Goal: Information Seeking & Learning: Learn about a topic

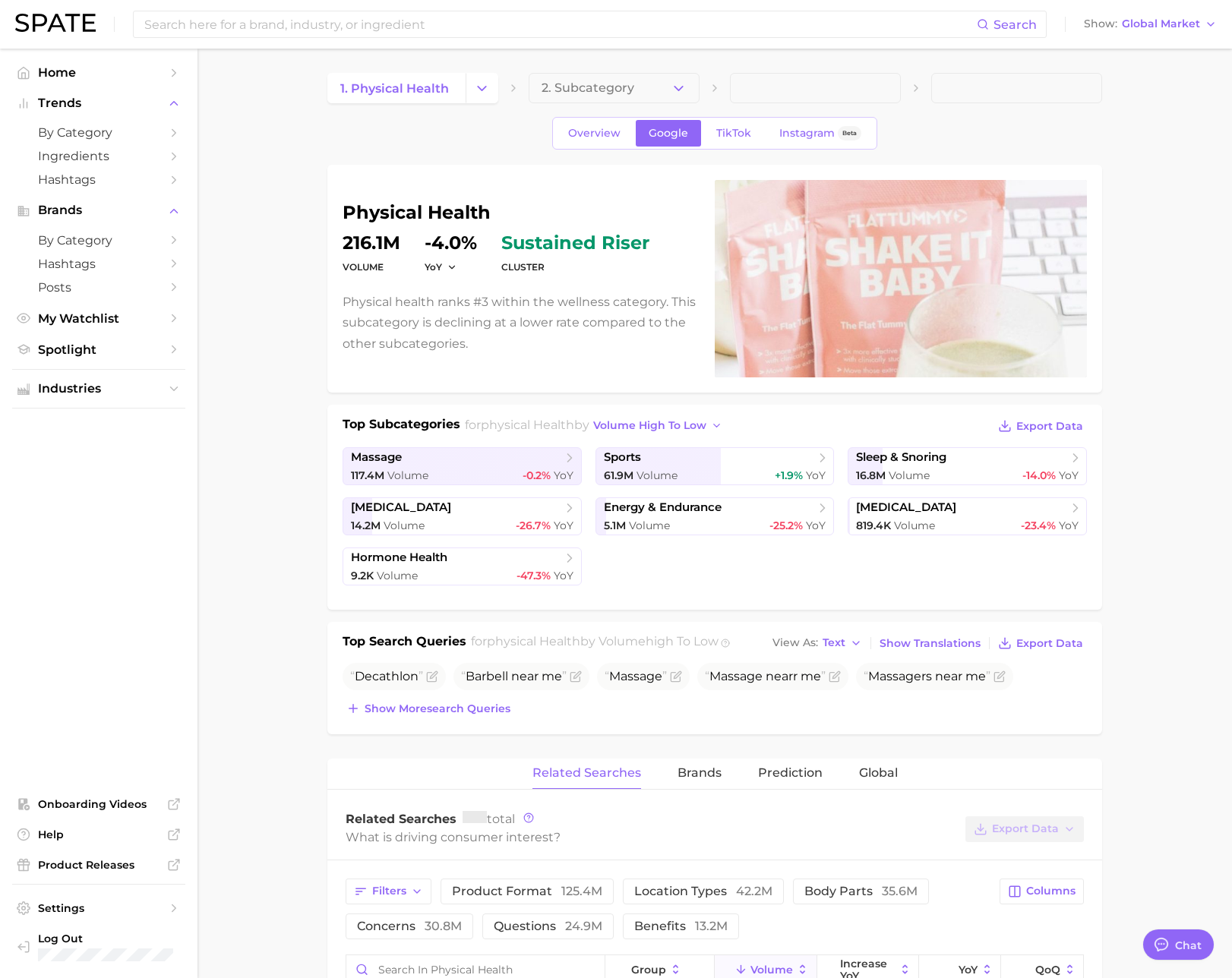
scroll to position [2489, 0]
click at [115, 395] on span "Industries" at bounding box center [99, 388] width 122 height 14
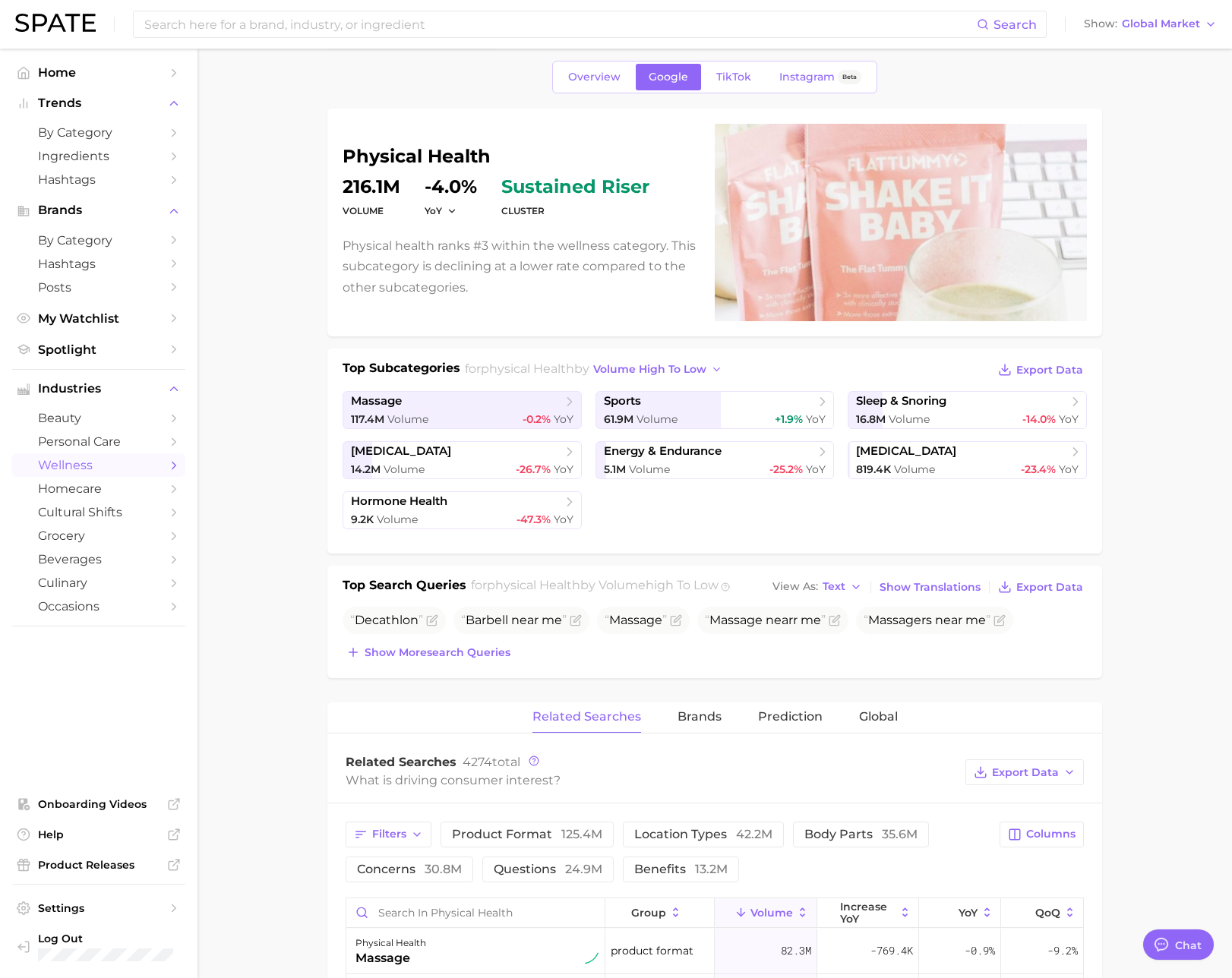
scroll to position [0, 0]
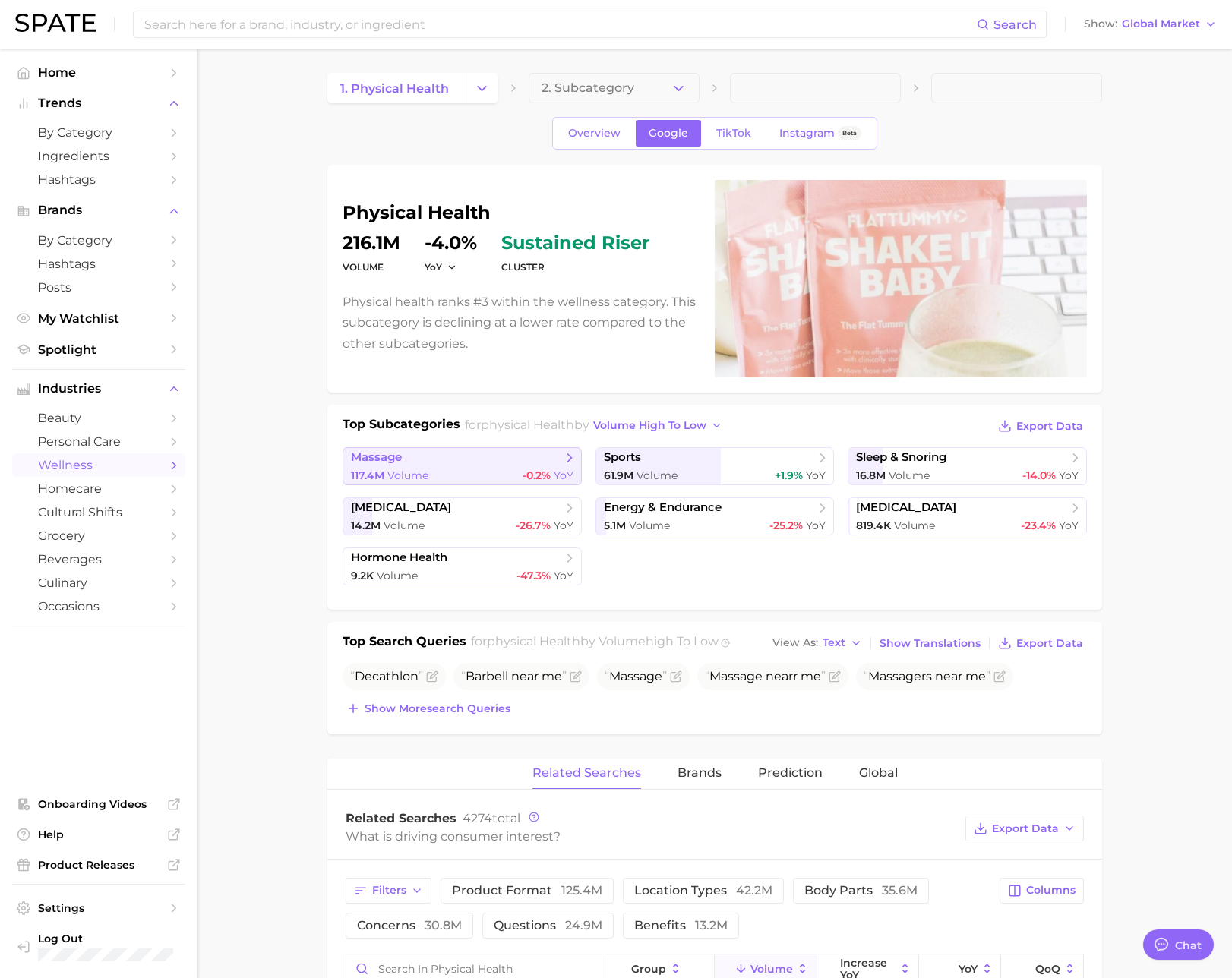
click at [437, 465] on link "massage 117.4m Volume -0.2% YoY" at bounding box center [462, 466] width 239 height 38
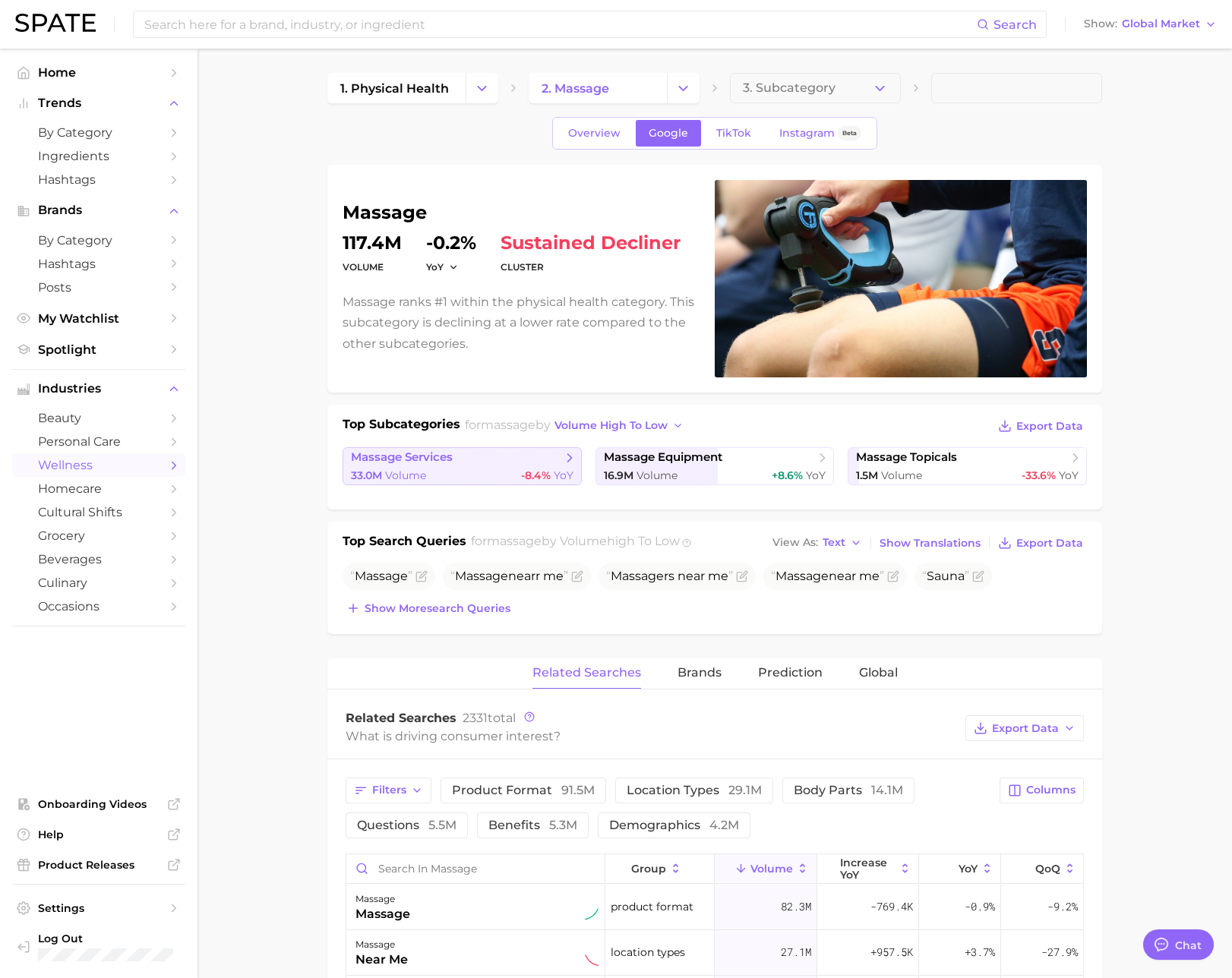
click at [522, 473] on span "-8.4%" at bounding box center [535, 475] width 30 height 14
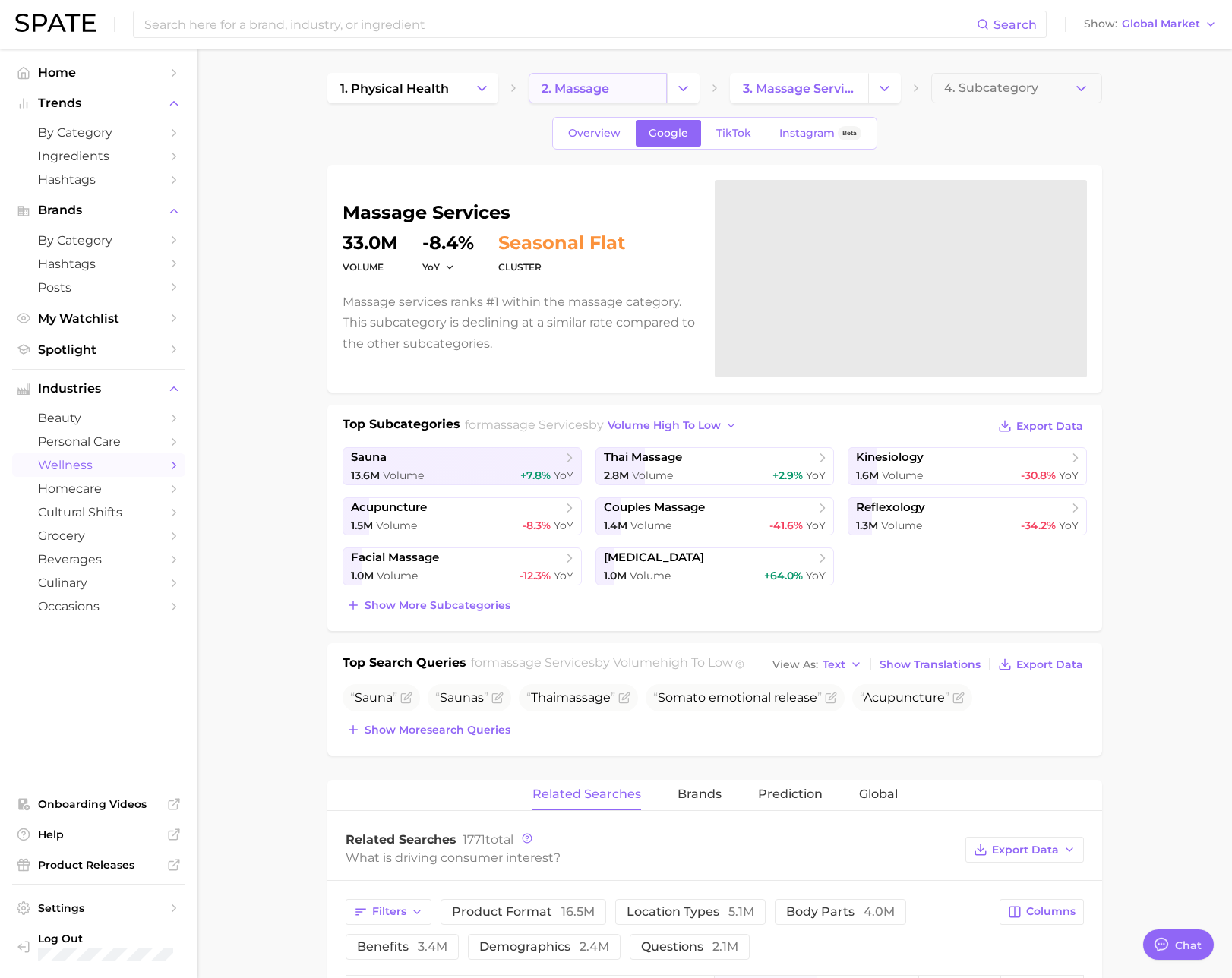
click at [607, 88] on span "2. massage" at bounding box center [575, 88] width 67 height 14
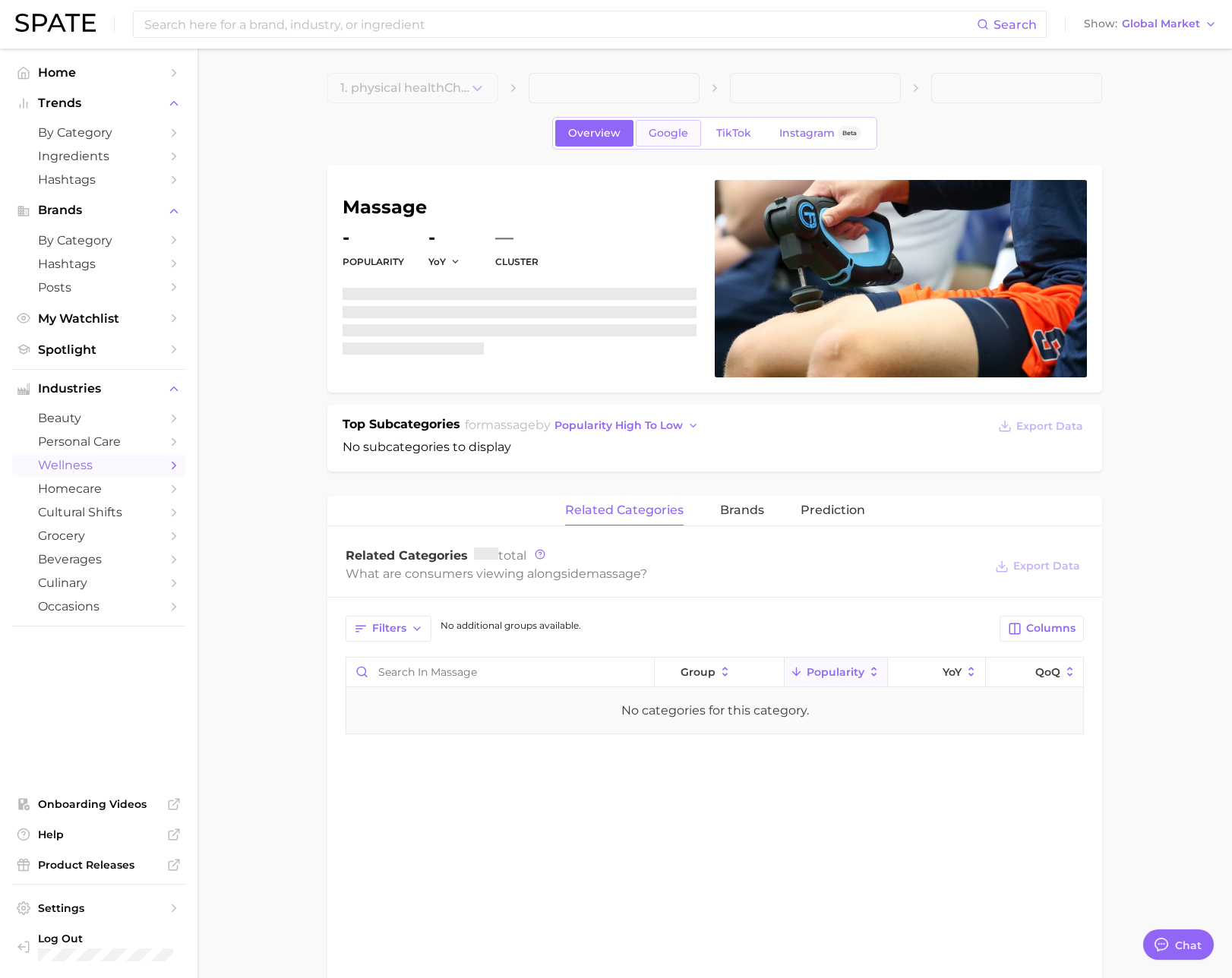
click at [673, 132] on span "Google" at bounding box center [668, 133] width 39 height 13
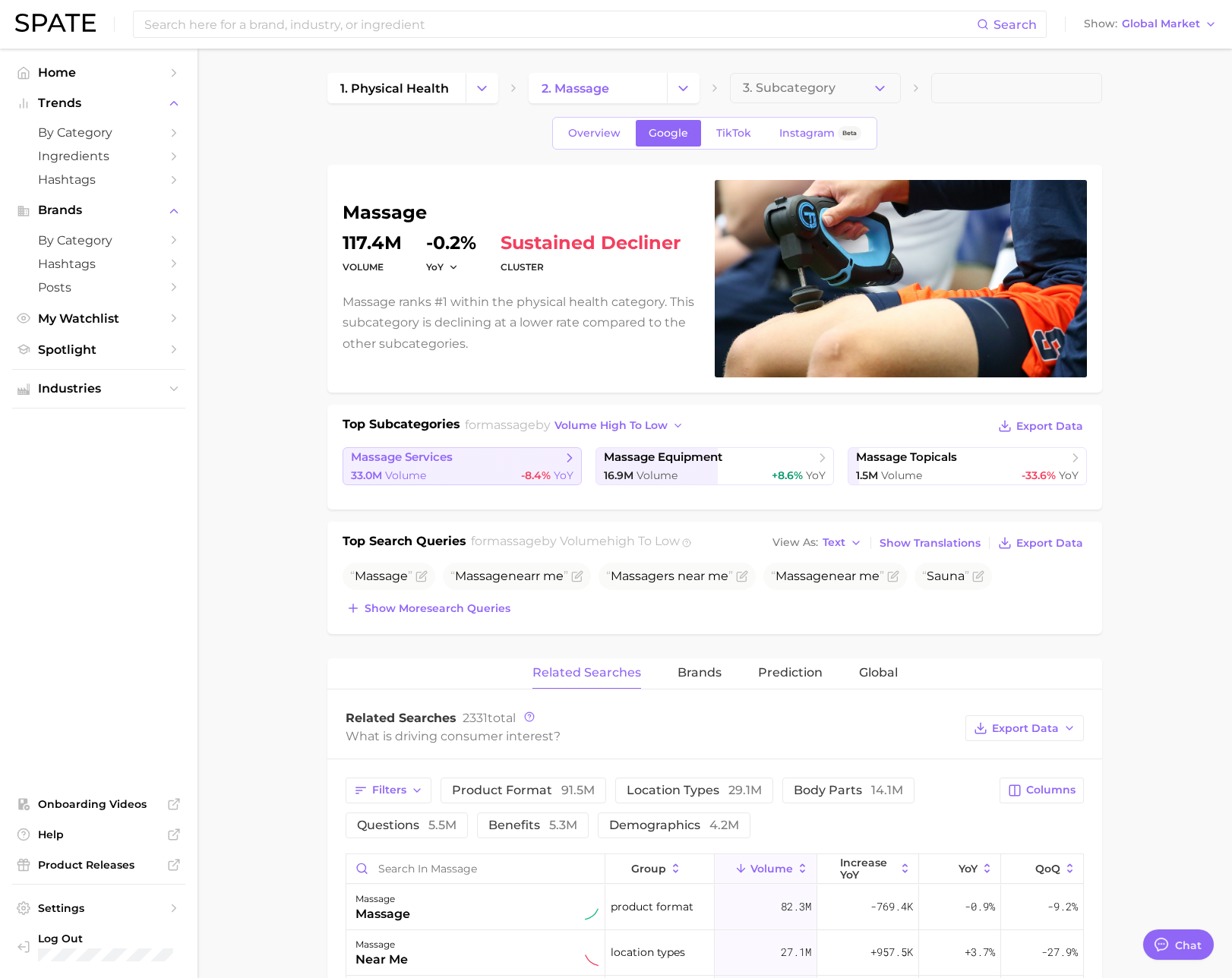
click at [485, 464] on span "massage services" at bounding box center [457, 458] width 211 height 15
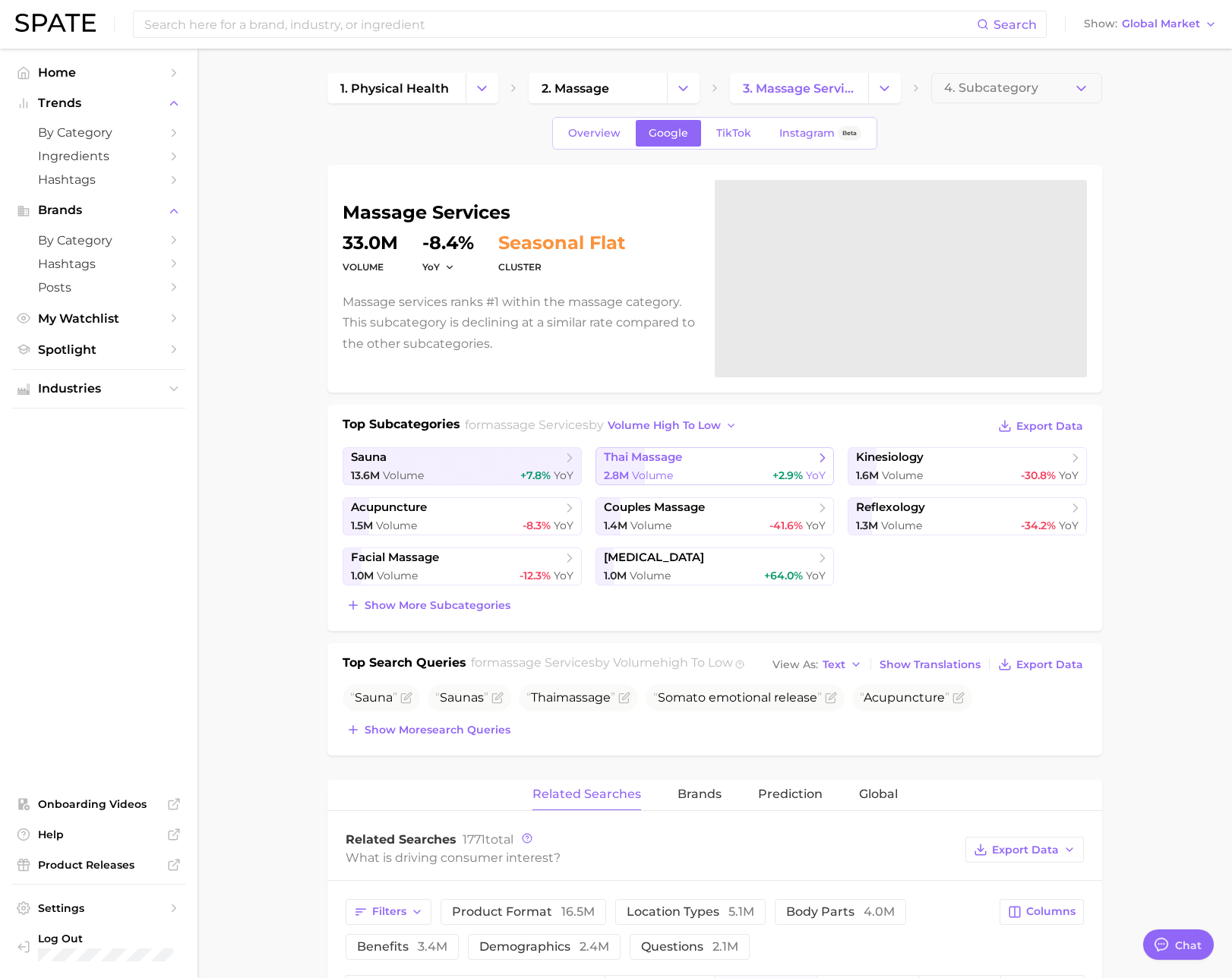
click at [754, 464] on span "thai massage" at bounding box center [710, 458] width 211 height 15
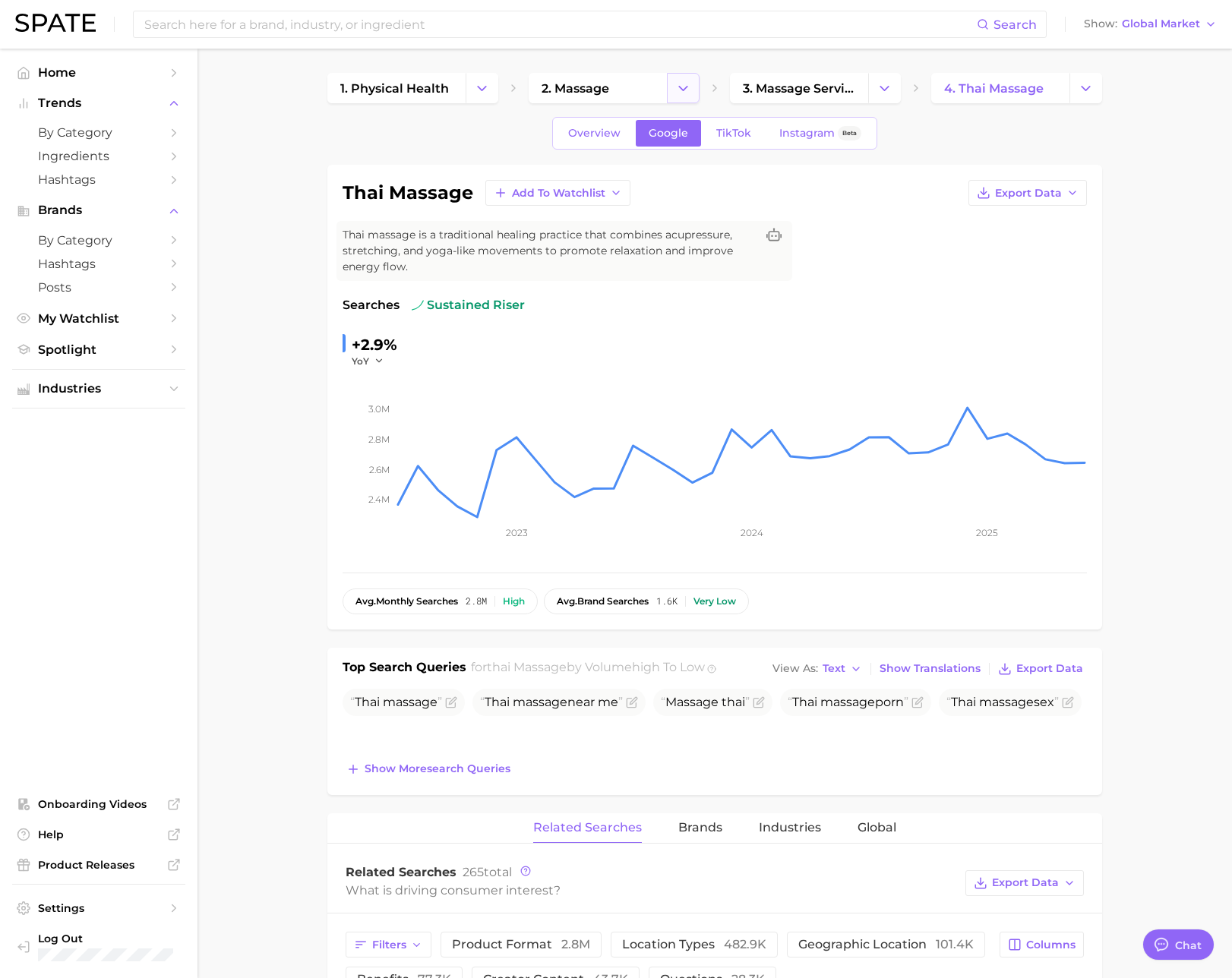
click at [686, 83] on icon "Change Category" at bounding box center [682, 88] width 16 height 16
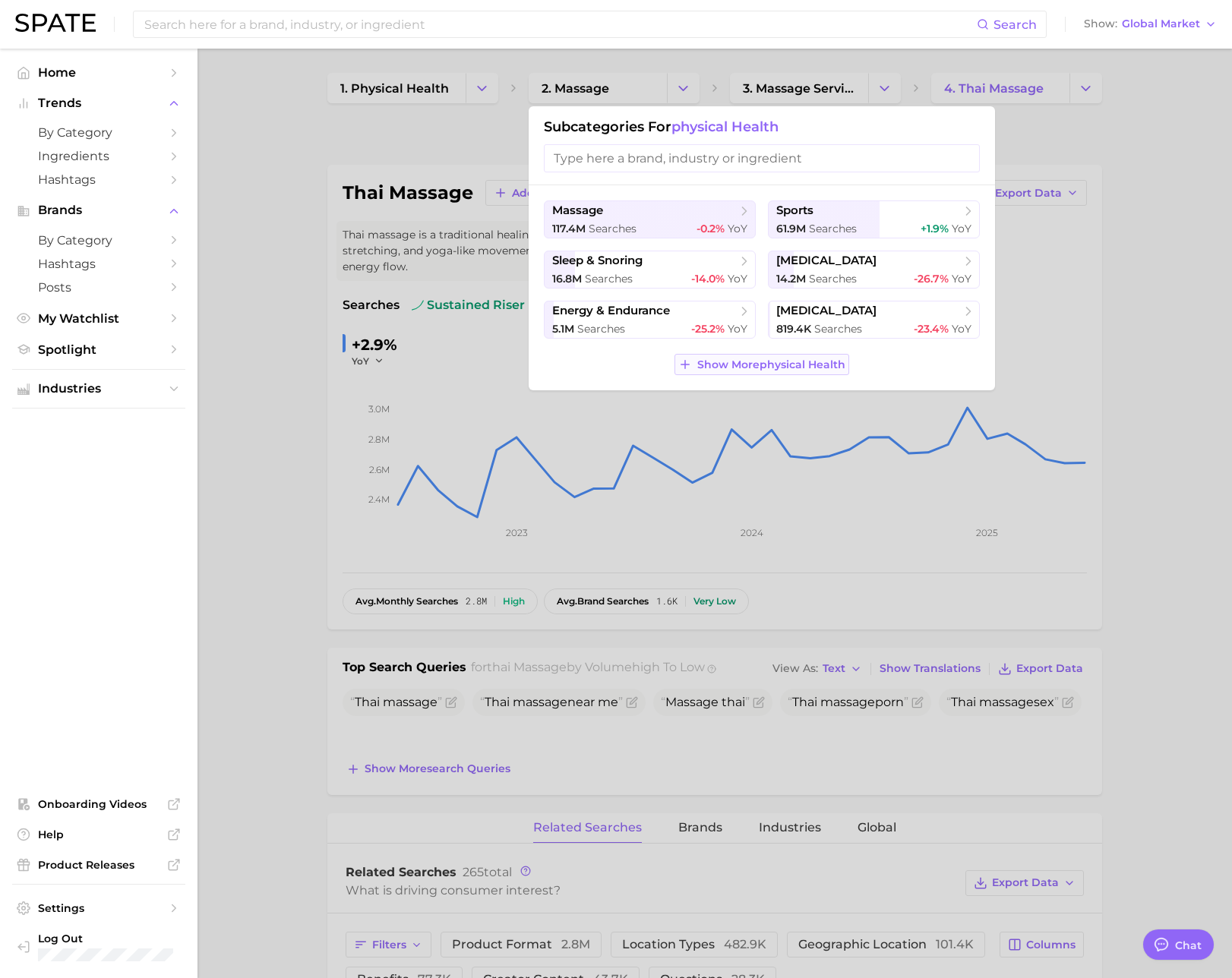
click at [764, 365] on span "Show More physical health" at bounding box center [771, 365] width 148 height 13
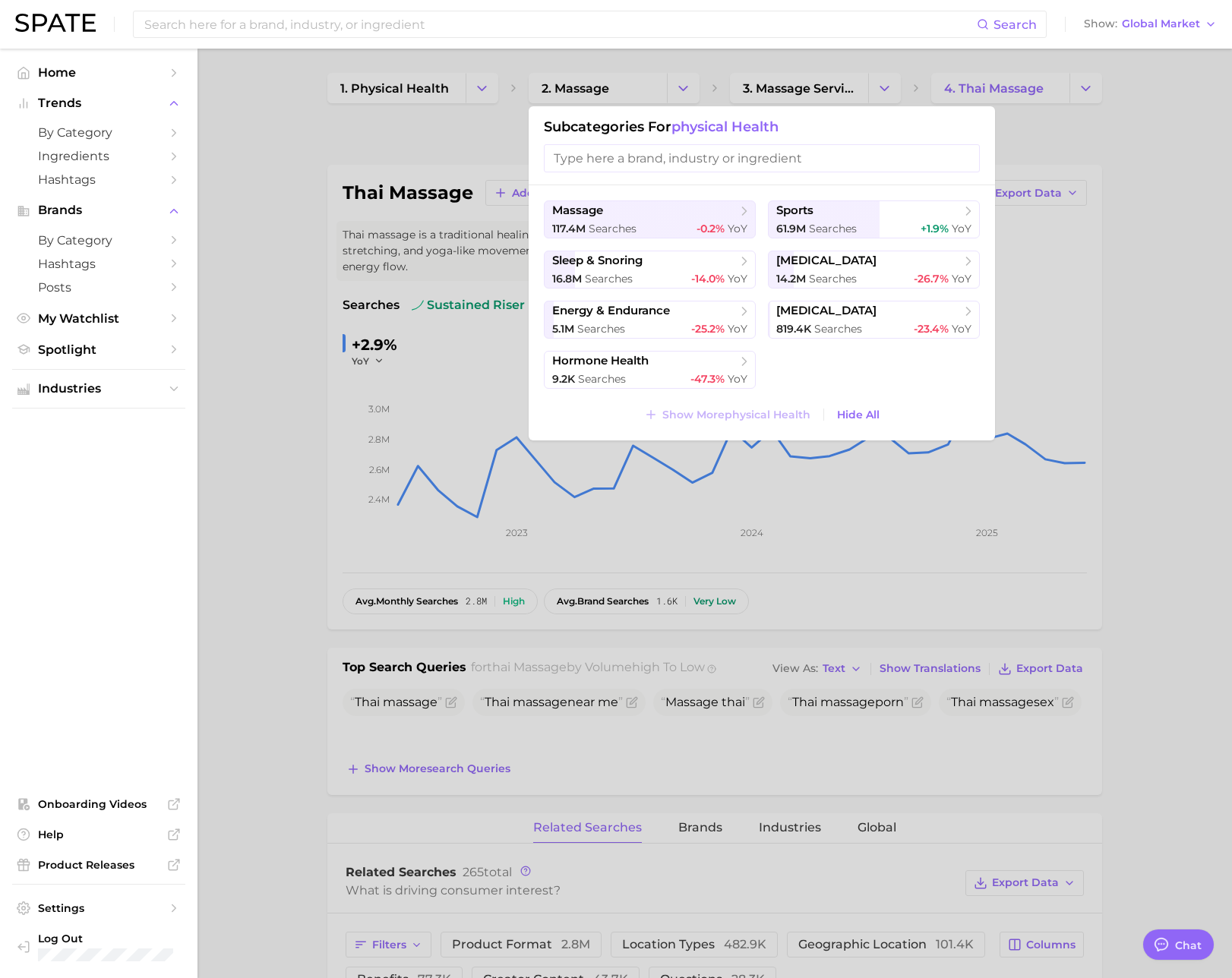
click at [425, 139] on div at bounding box center [616, 489] width 1232 height 978
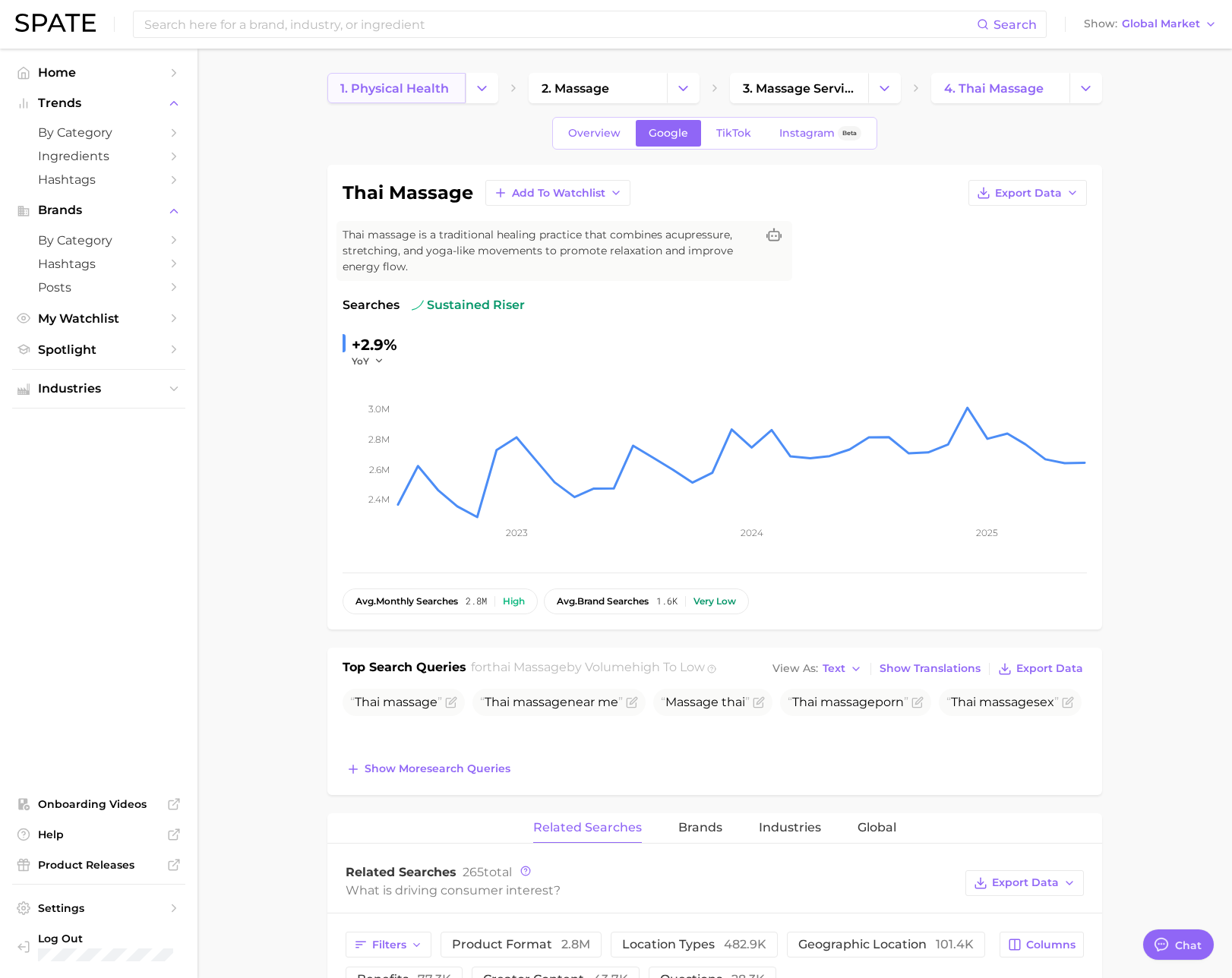
click at [449, 95] on link "1. physical health" at bounding box center [396, 89] width 138 height 31
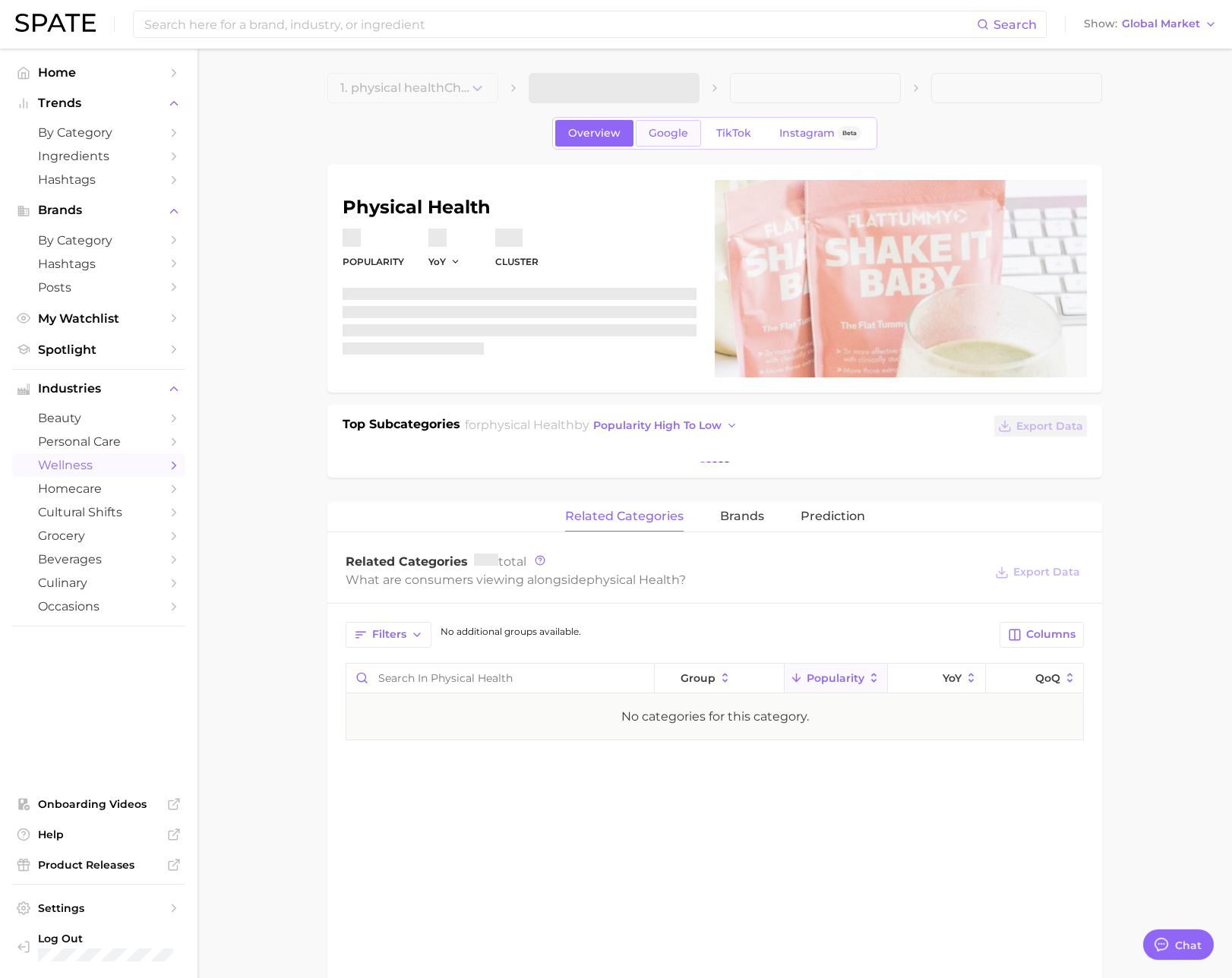
click at [642, 136] on link "Google" at bounding box center [668, 133] width 66 height 26
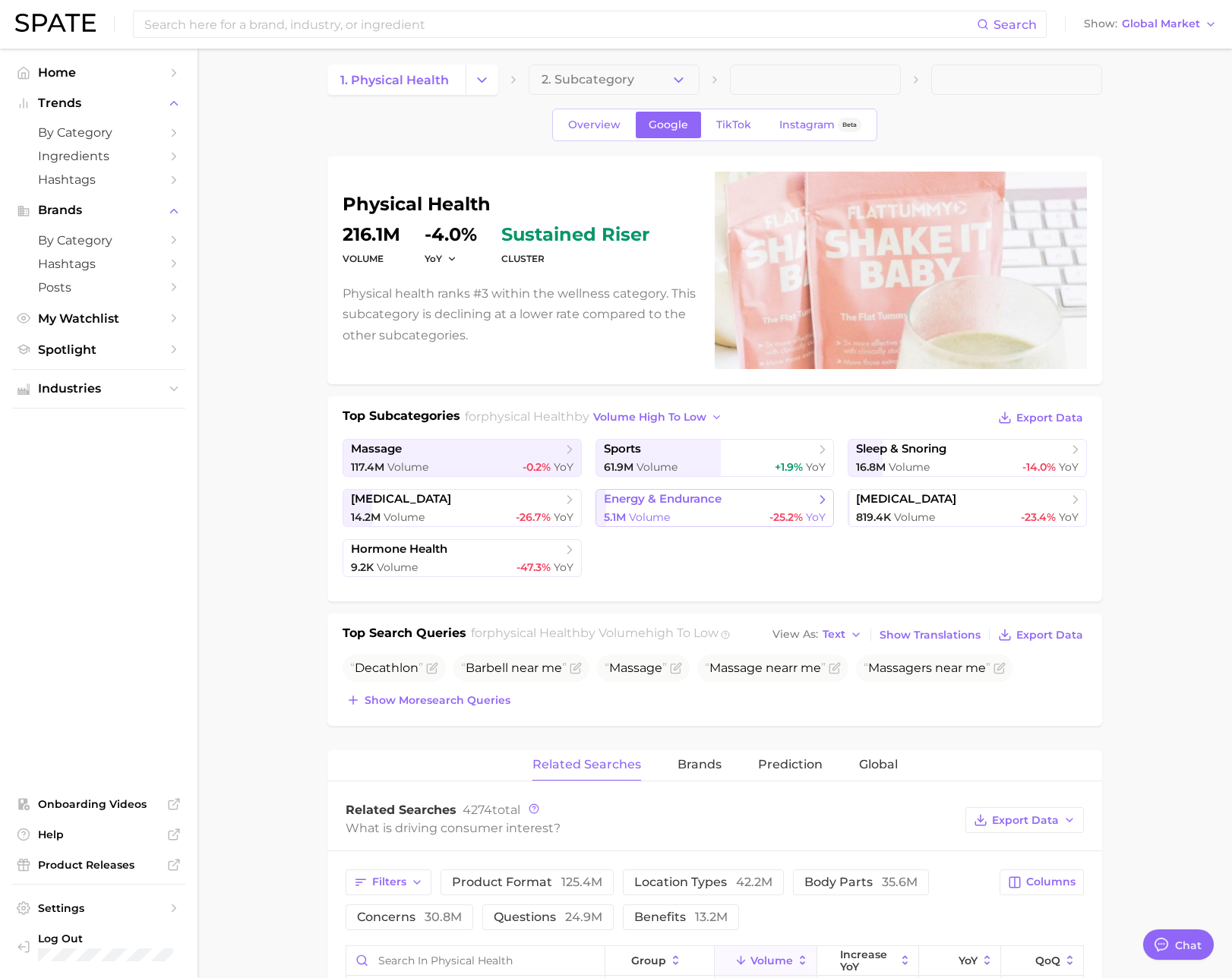
scroll to position [10, 0]
click at [678, 512] on div "5.1m Volume -25.2% YoY" at bounding box center [715, 515] width 222 height 14
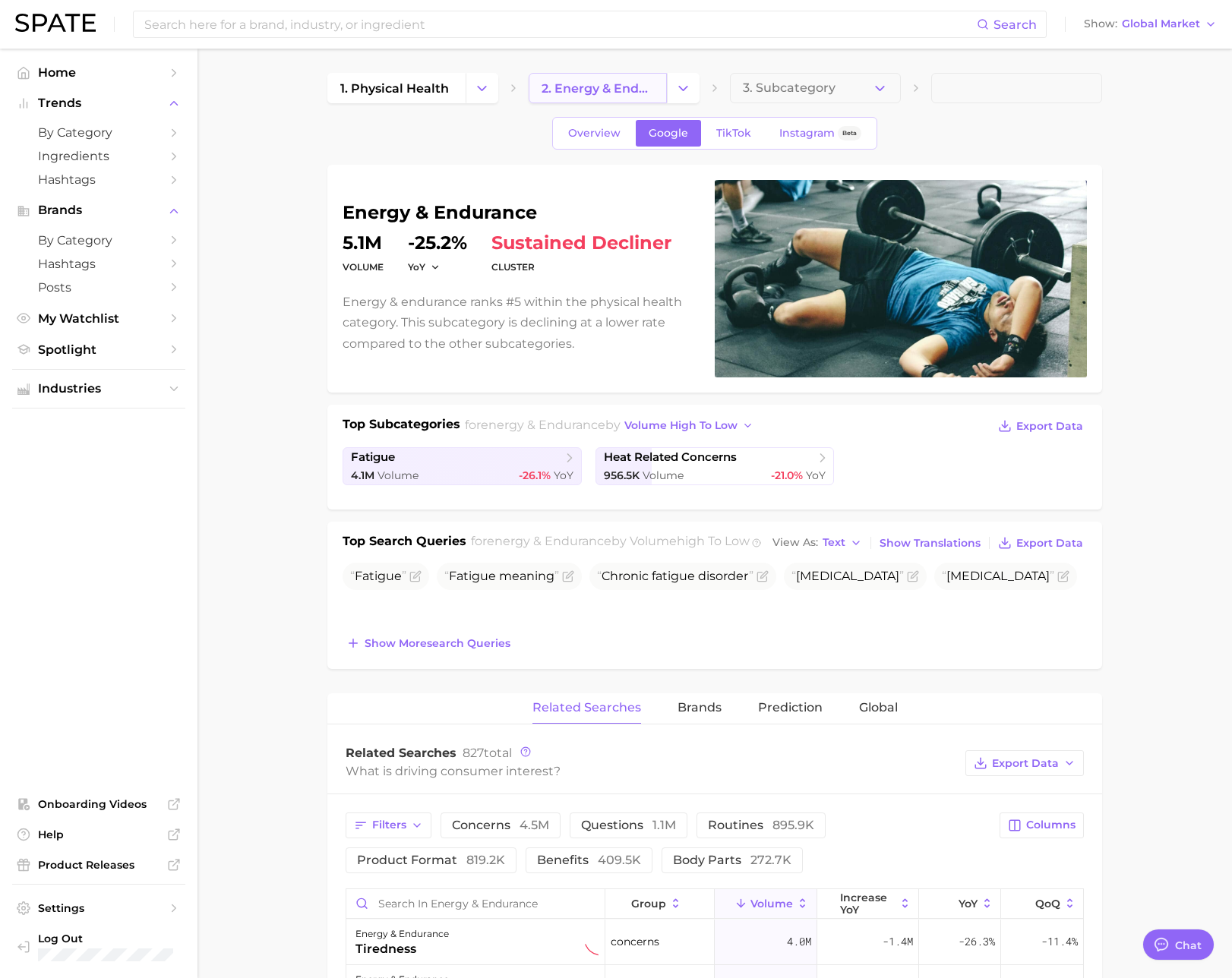
click at [584, 99] on link "2. energy & endurance" at bounding box center [597, 89] width 138 height 31
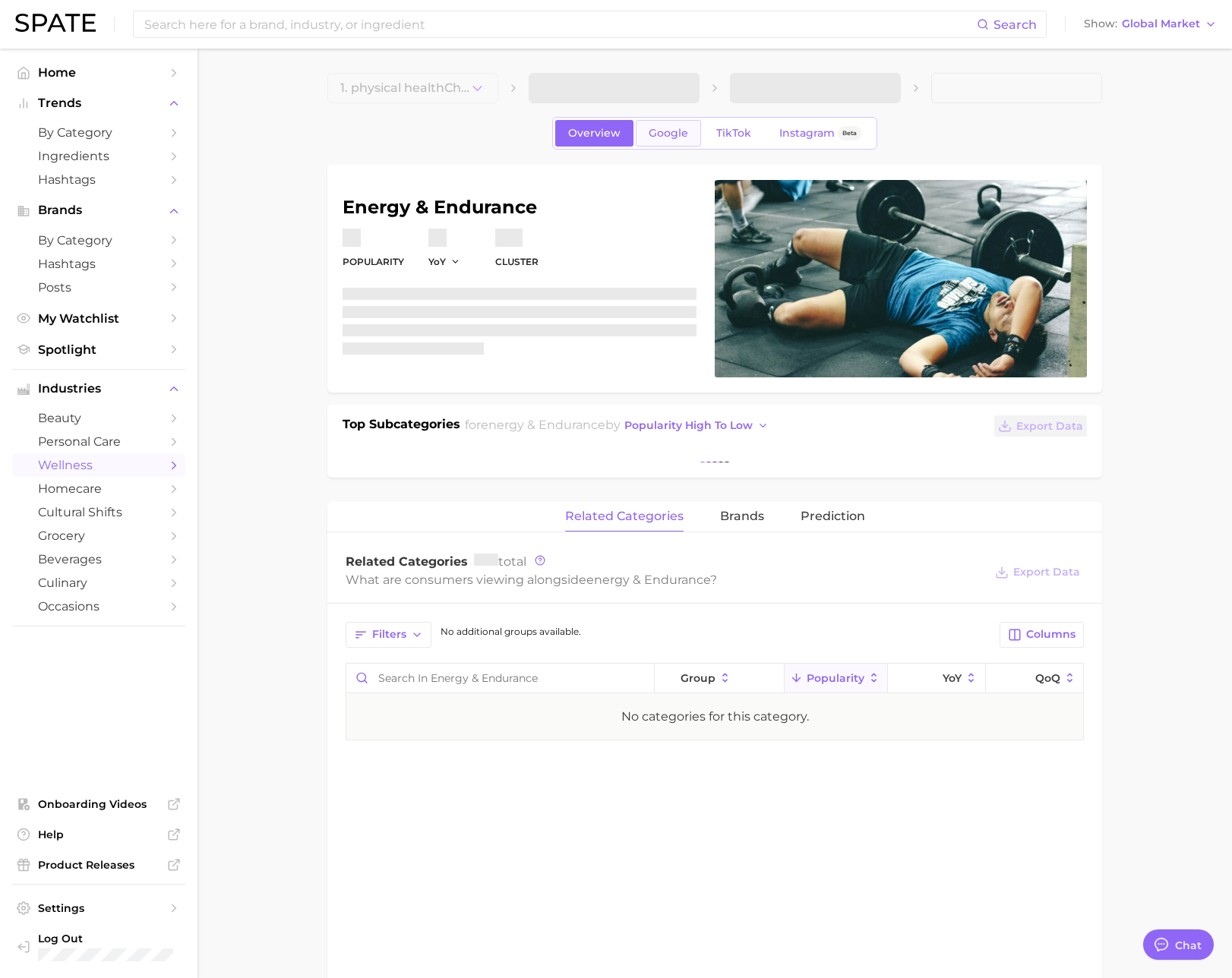
click at [661, 141] on link "Google" at bounding box center [668, 133] width 66 height 26
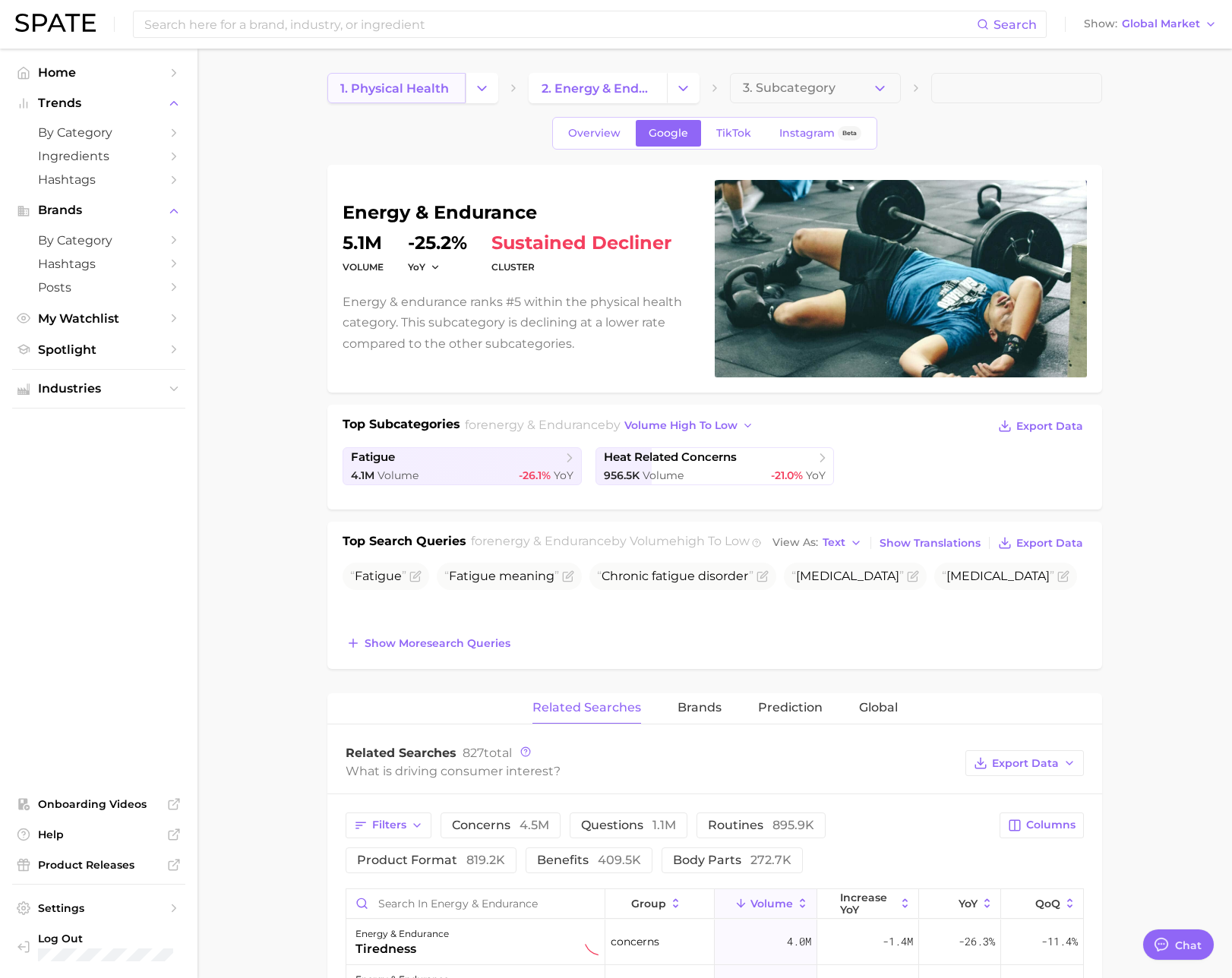
click at [394, 95] on link "1. physical health" at bounding box center [396, 89] width 138 height 31
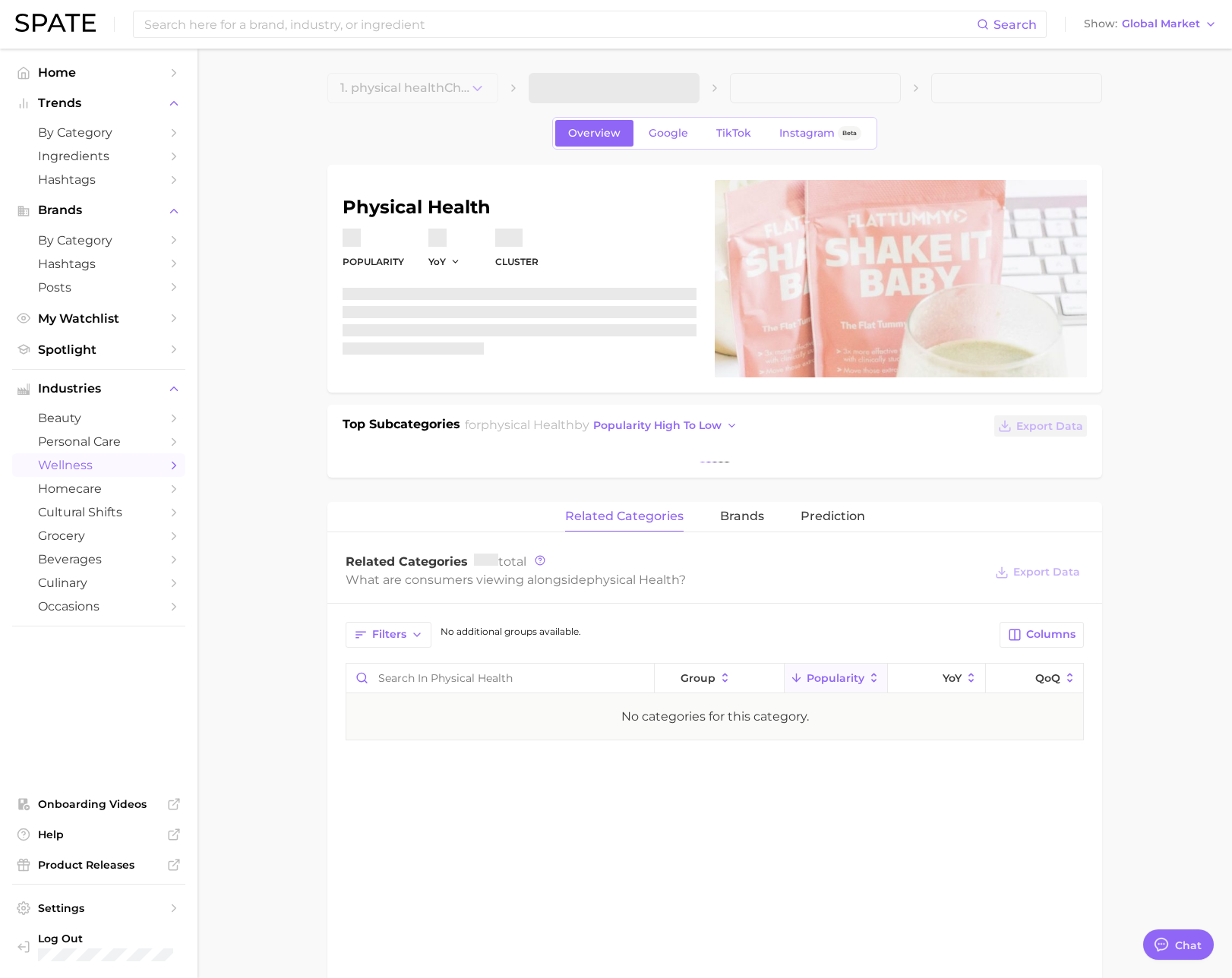
click at [112, 467] on span "wellness" at bounding box center [99, 464] width 122 height 14
click at [665, 138] on span "Google" at bounding box center [668, 133] width 39 height 13
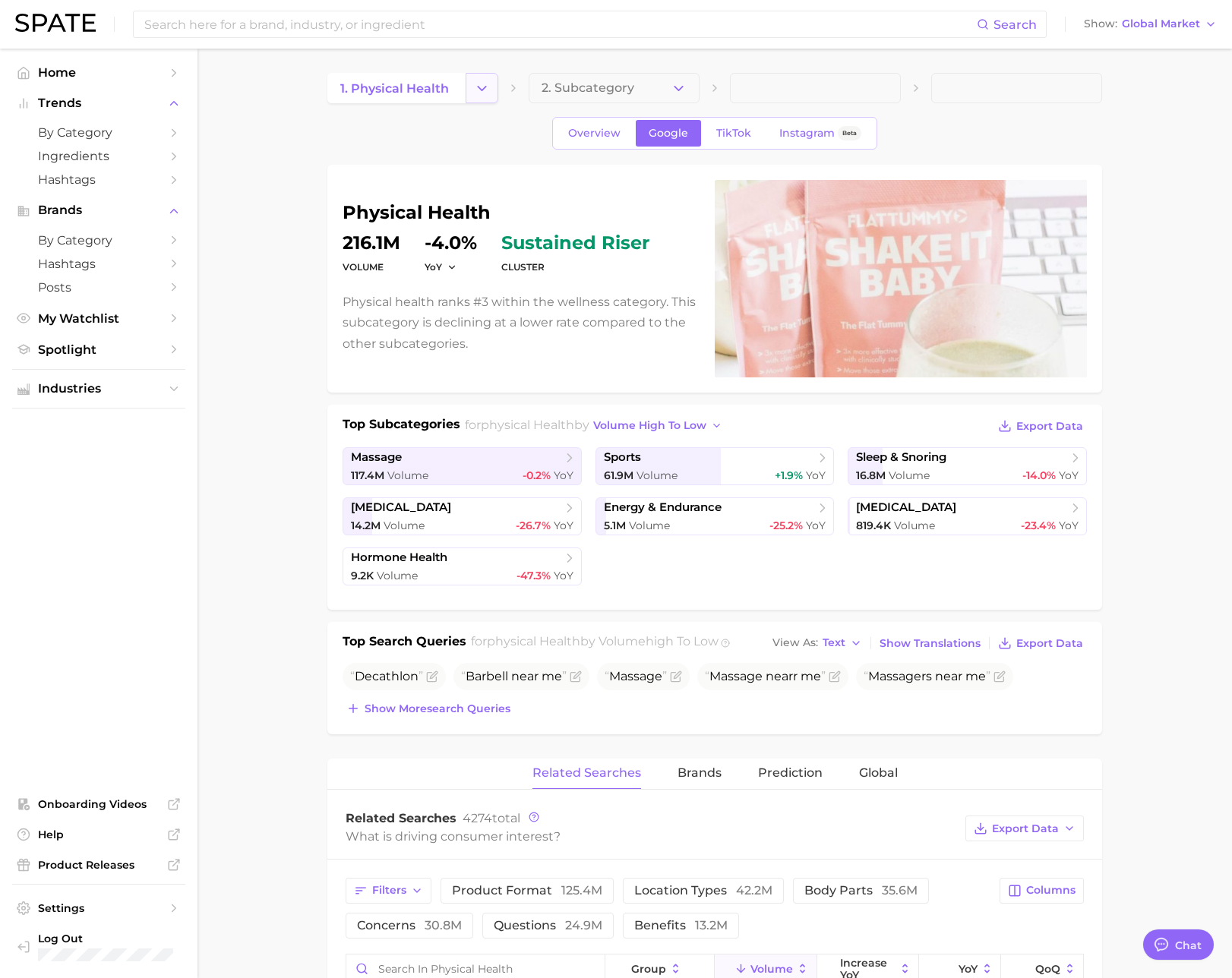
click at [476, 87] on icon "Change Category" at bounding box center [481, 88] width 16 height 16
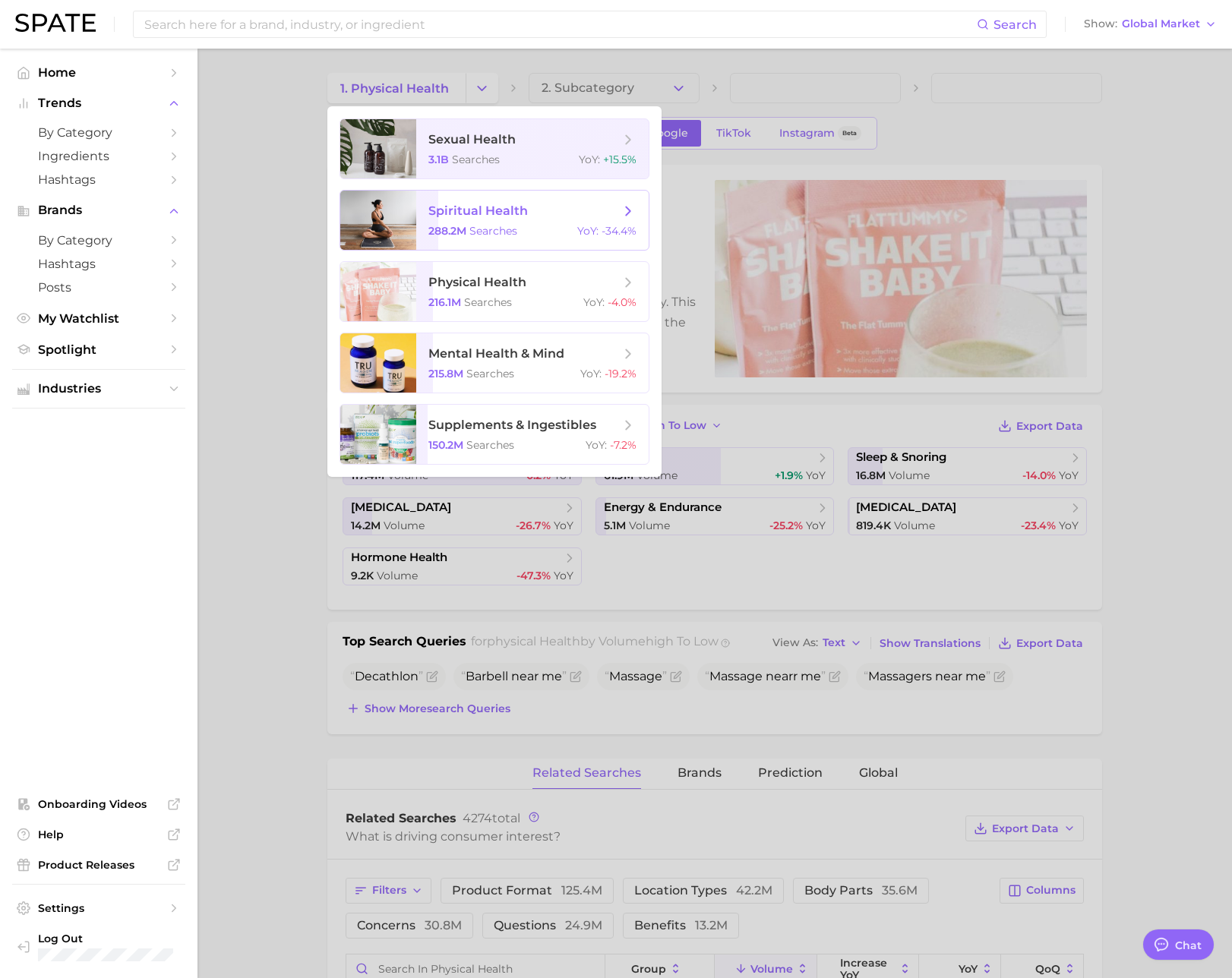
click at [498, 213] on span "spiritual health" at bounding box center [478, 210] width 100 height 14
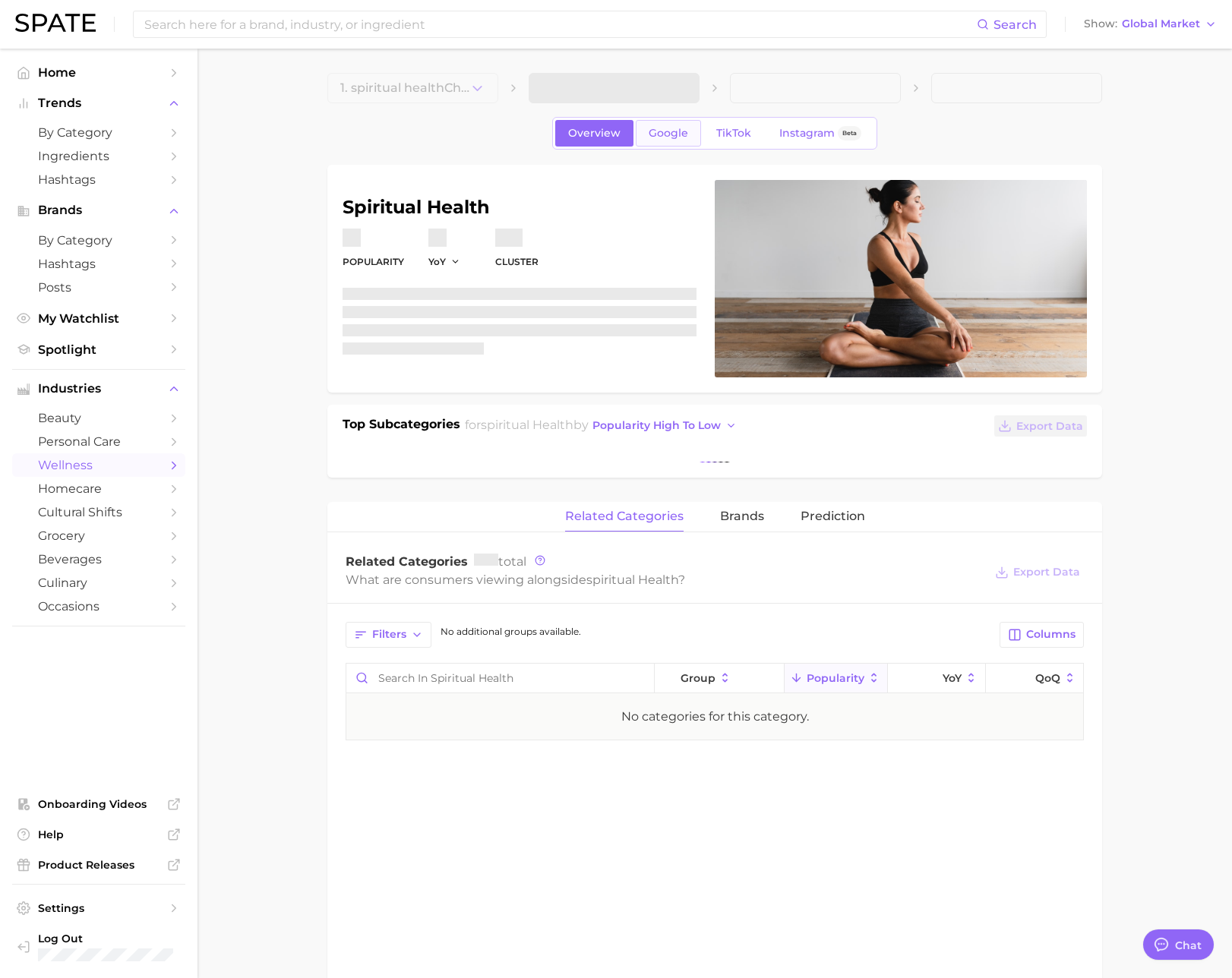
click at [675, 138] on span "Google" at bounding box center [668, 133] width 39 height 13
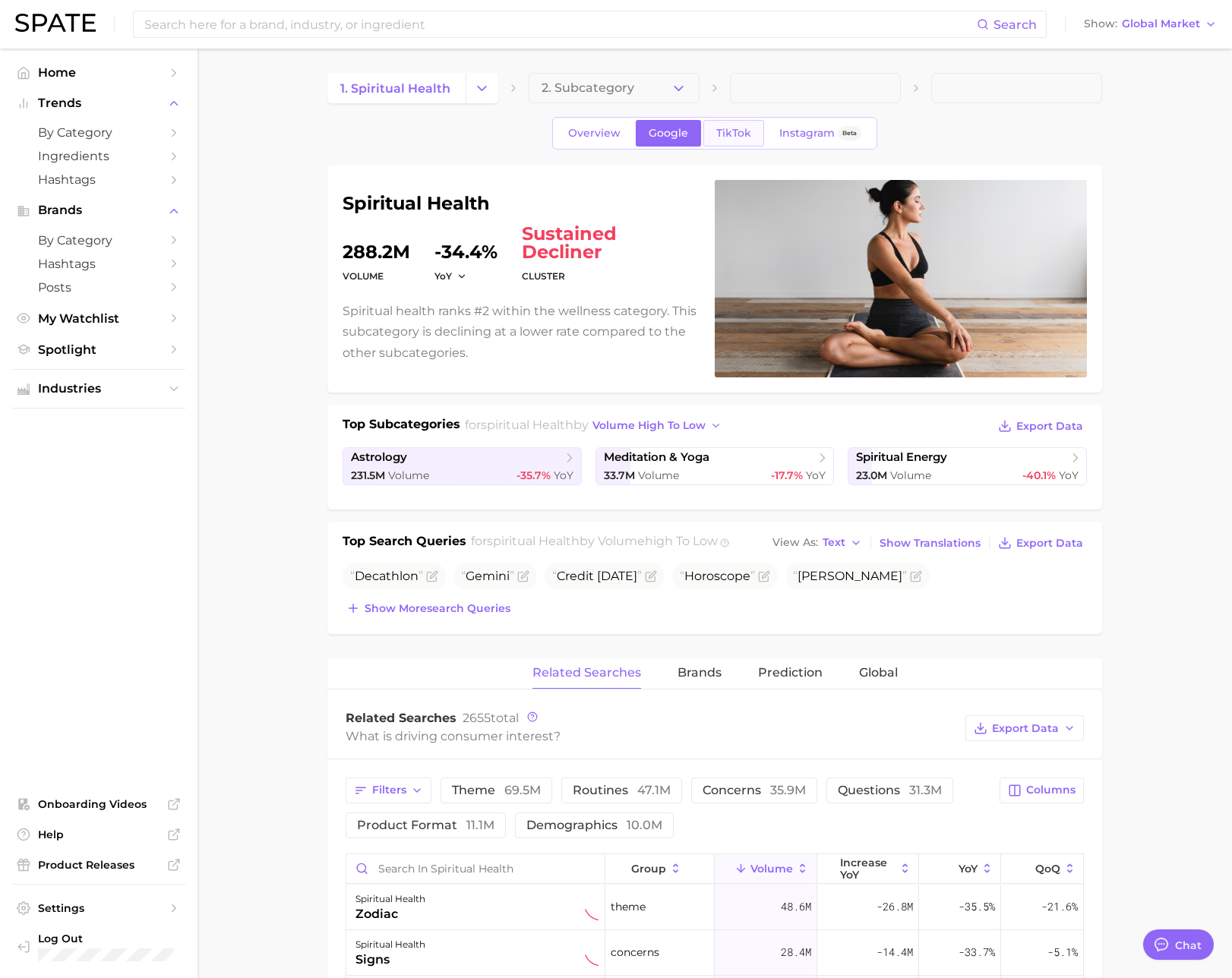
click at [740, 131] on span "TikTok" at bounding box center [734, 133] width 35 height 13
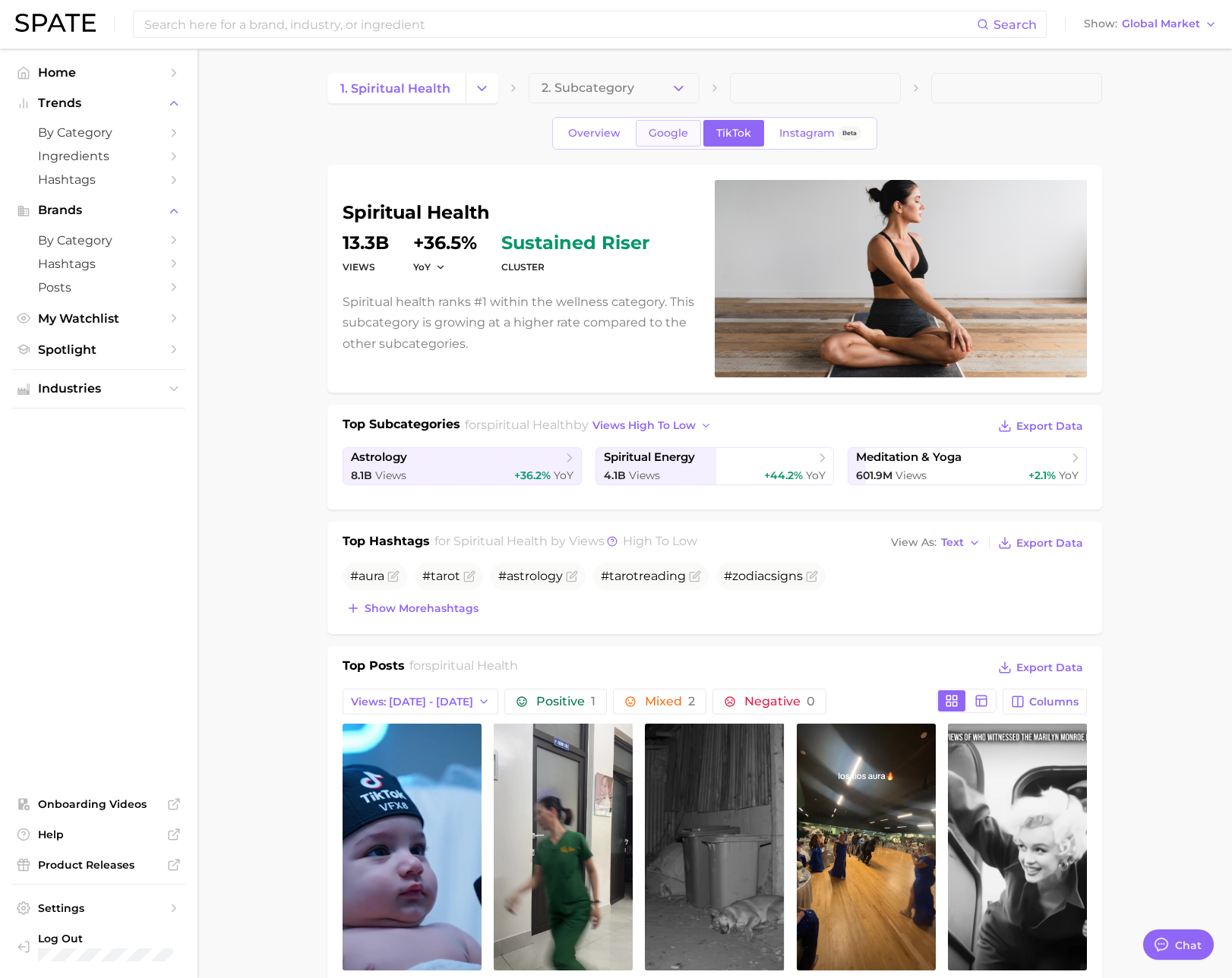
click at [678, 141] on link "Google" at bounding box center [668, 133] width 66 height 26
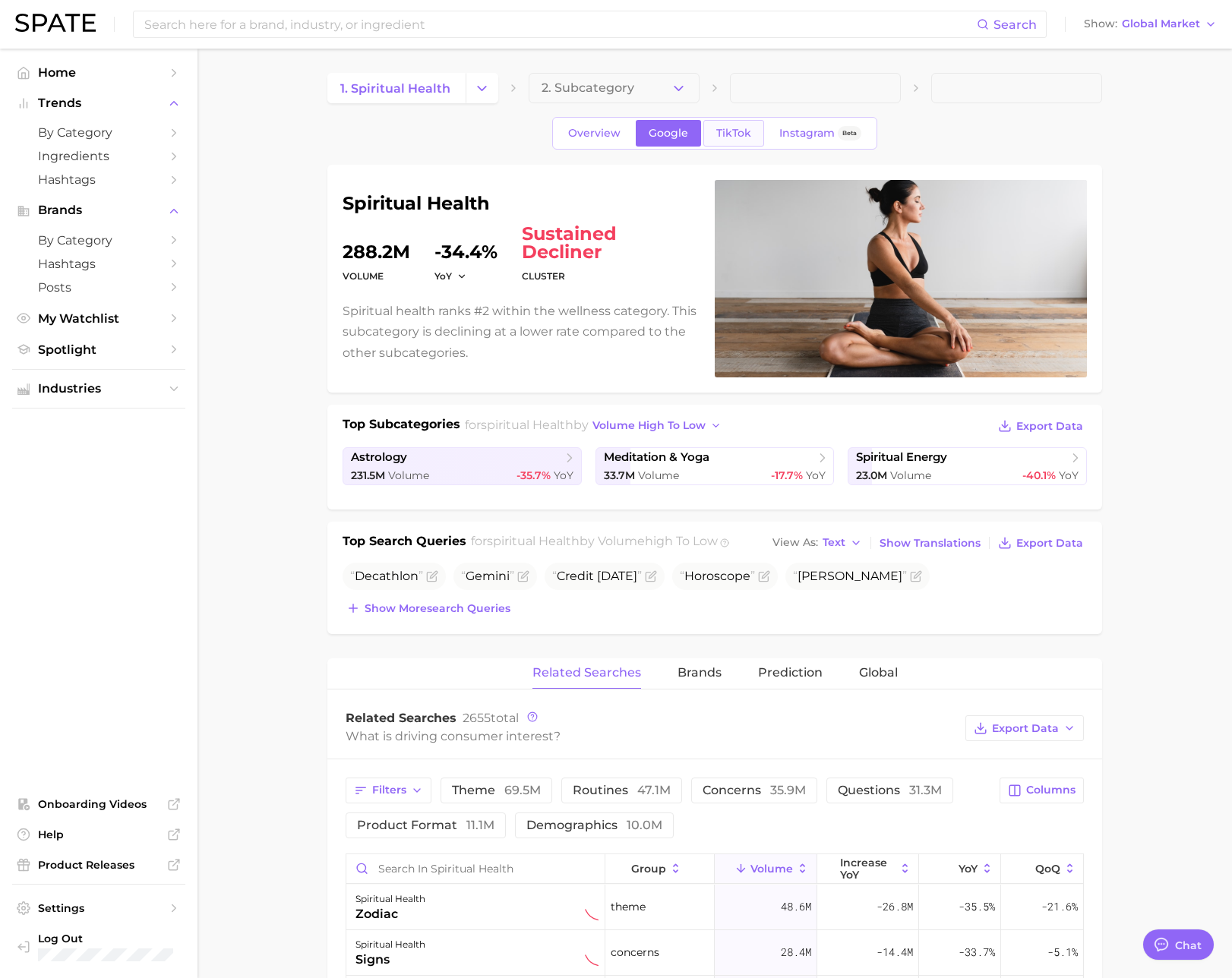
click at [737, 135] on span "TikTok" at bounding box center [734, 133] width 35 height 13
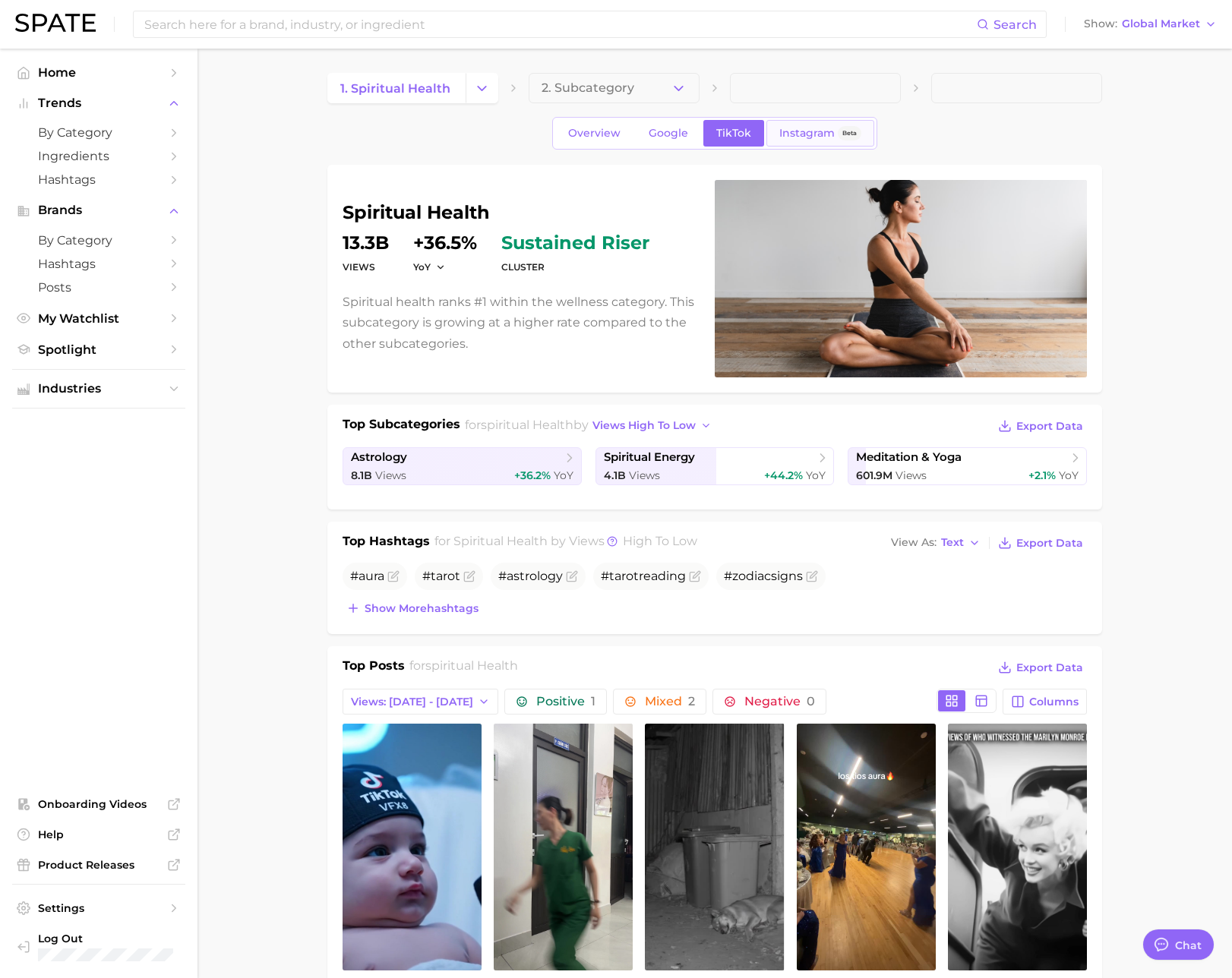
click at [803, 135] on span "Instagram" at bounding box center [807, 133] width 55 height 13
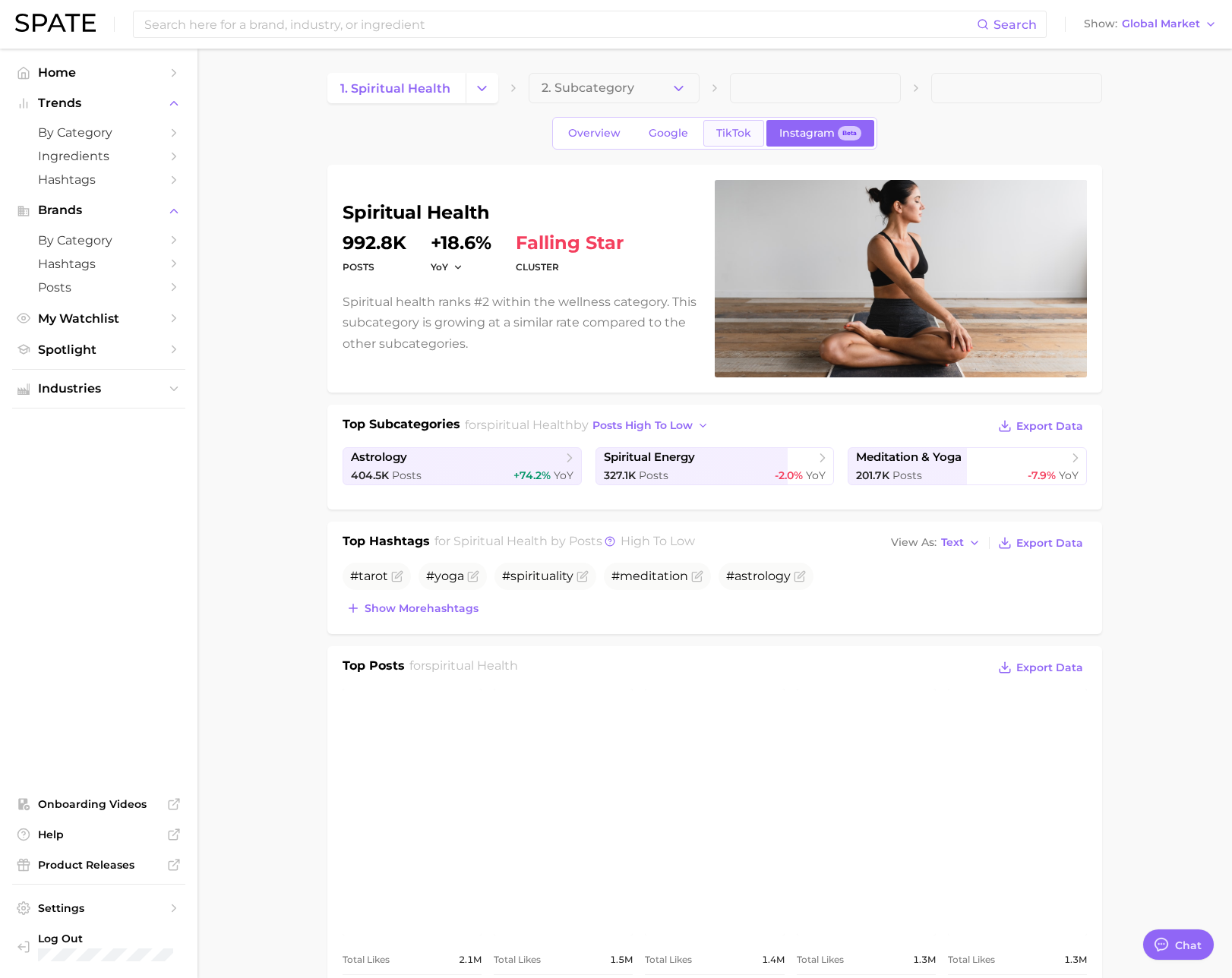
click at [722, 138] on span "TikTok" at bounding box center [734, 133] width 35 height 13
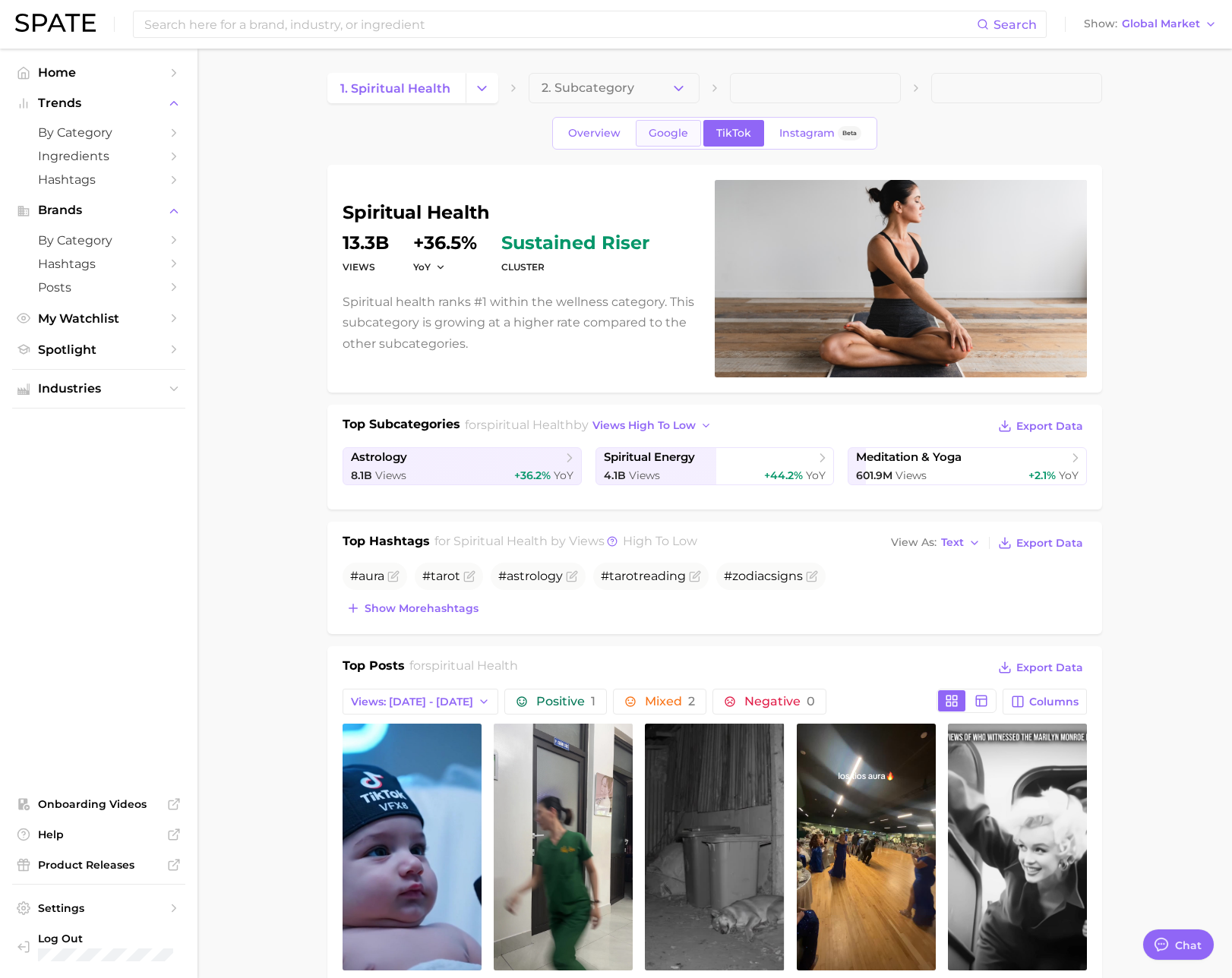
click at [684, 139] on span "Google" at bounding box center [668, 133] width 39 height 13
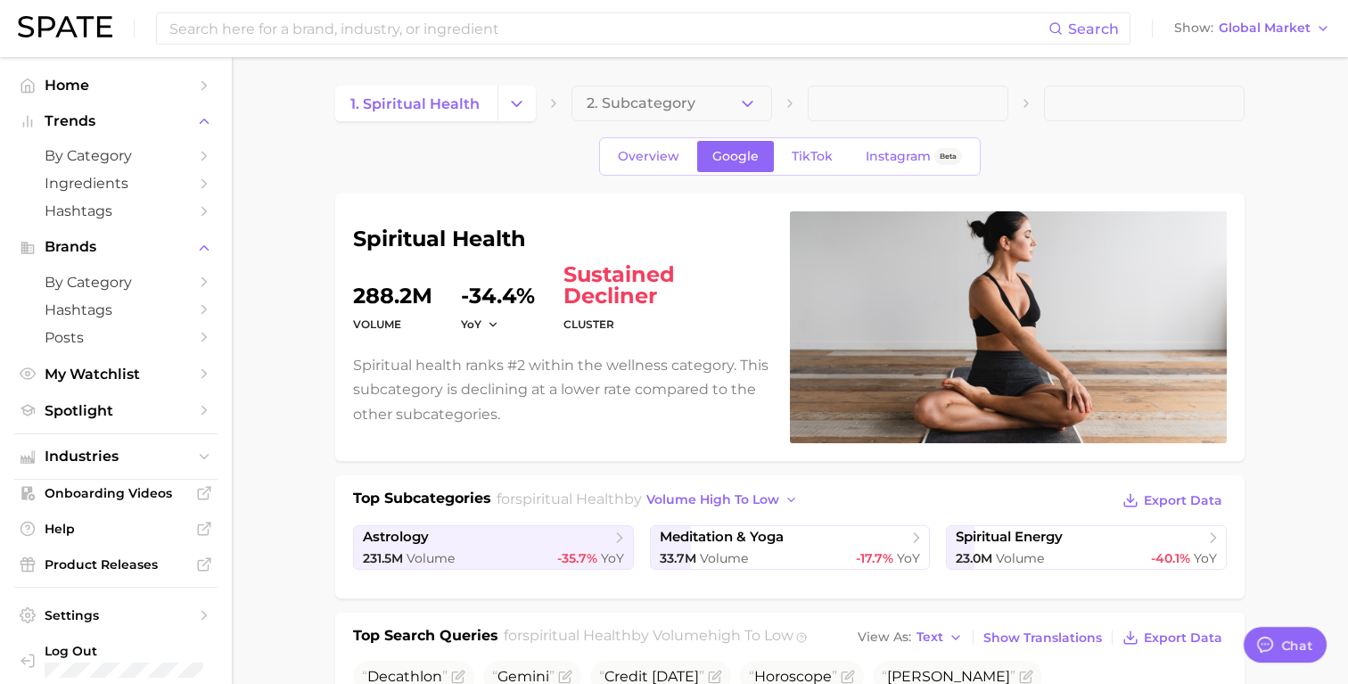
type textarea "x"
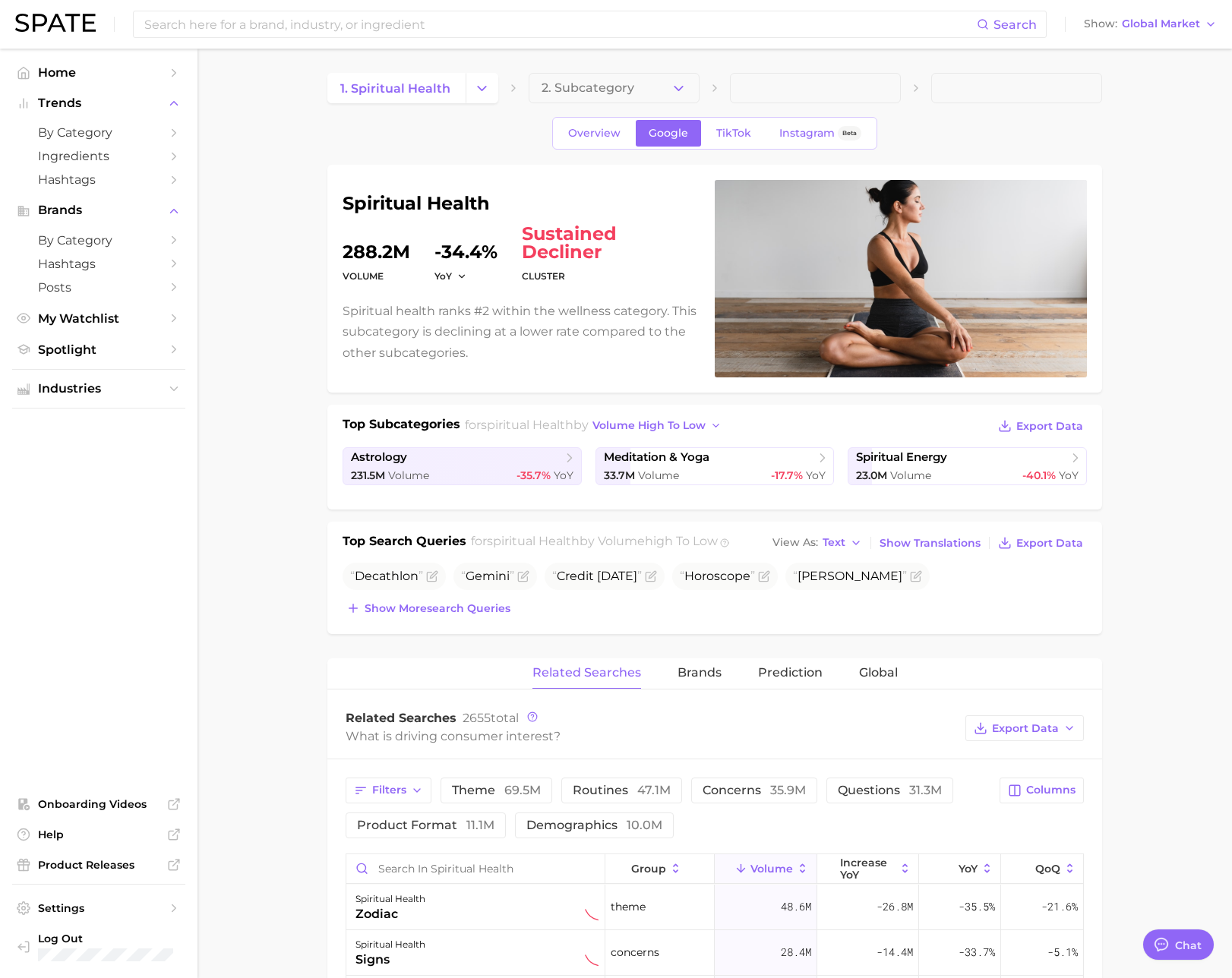
click at [309, 260] on main "1. spiritual health 2. Subcategory Overview Google TikTok Instagram Beta spirit…" at bounding box center [715, 987] width 1034 height 1877
